Goal: Check status: Check status

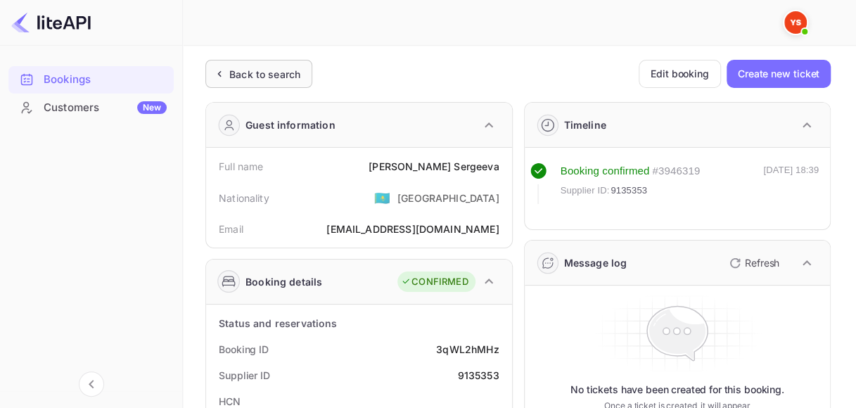
click at [252, 72] on div "Back to search" at bounding box center [264, 74] width 71 height 15
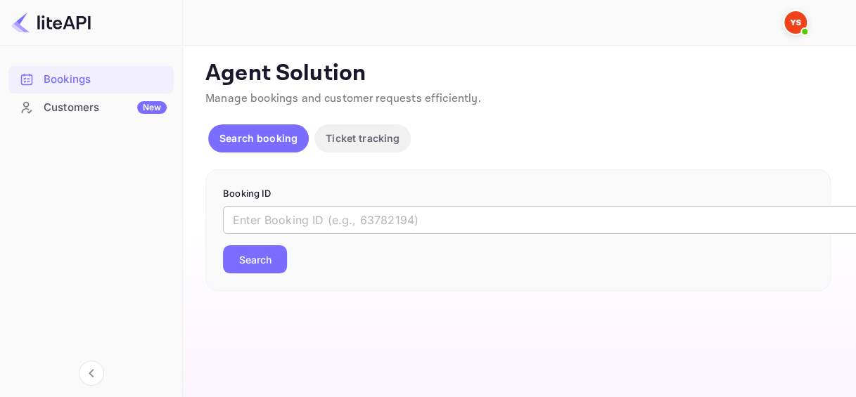
click at [318, 219] on input "text" at bounding box center [574, 220] width 703 height 28
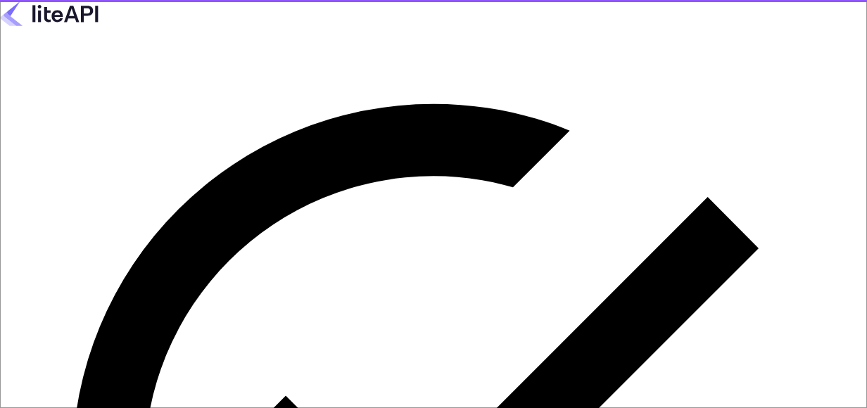
type input "[EMAIL_ADDRESS][DOMAIN_NAME]"
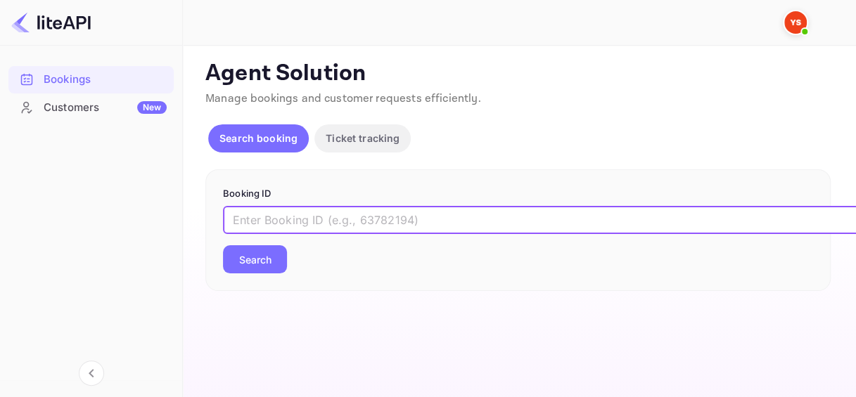
click at [302, 226] on input "text" at bounding box center [574, 220] width 703 height 28
paste input "8902616"
type input "8902616"
click at [264, 248] on button "Search" at bounding box center [255, 259] width 64 height 28
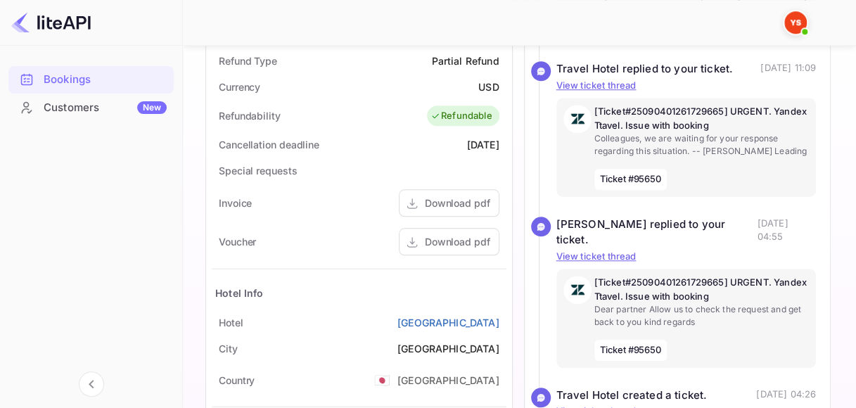
scroll to position [563, 0]
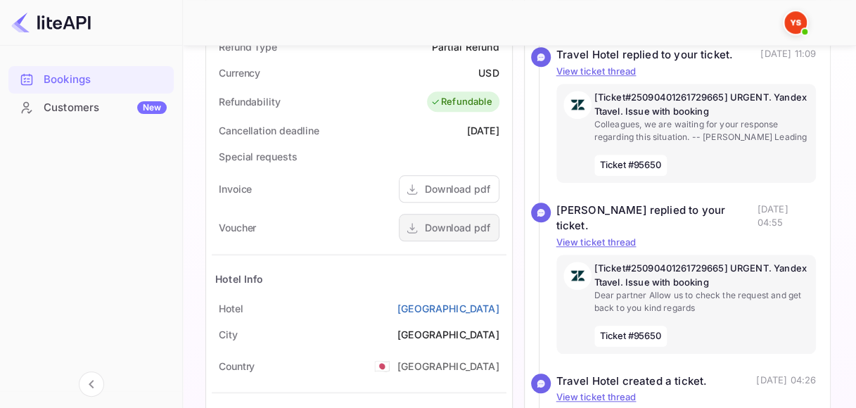
click at [454, 229] on div "Download pdf" at bounding box center [457, 227] width 65 height 15
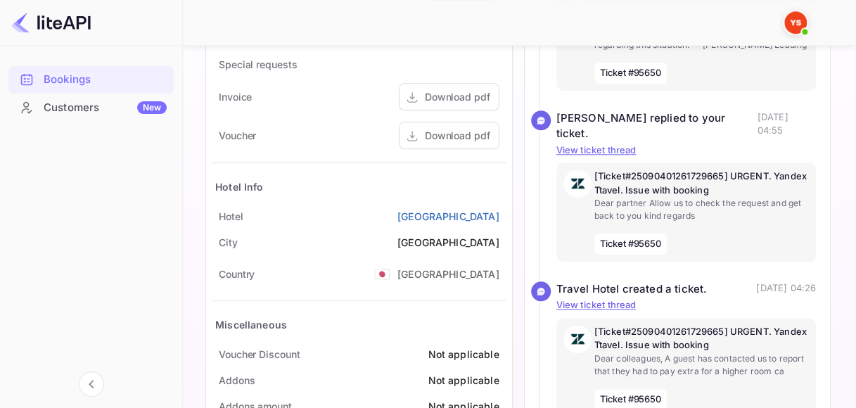
scroll to position [633, 0]
